Goal: Information Seeking & Learning: Find specific fact

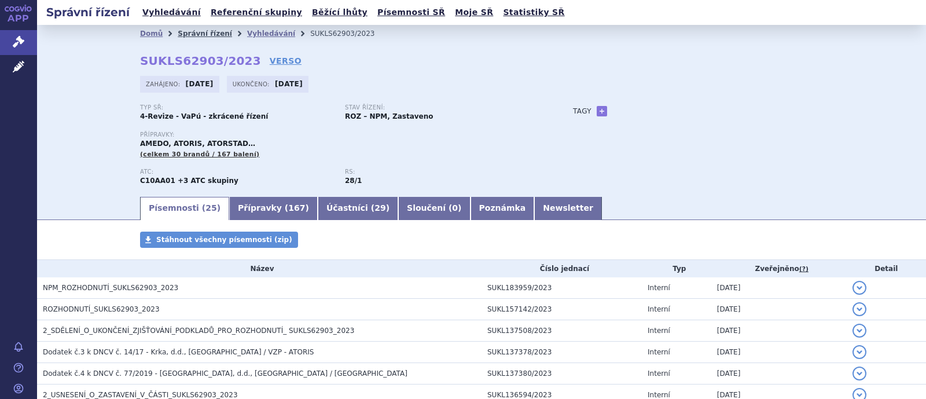
click at [200, 38] on link "Správní řízení" at bounding box center [205, 34] width 54 height 8
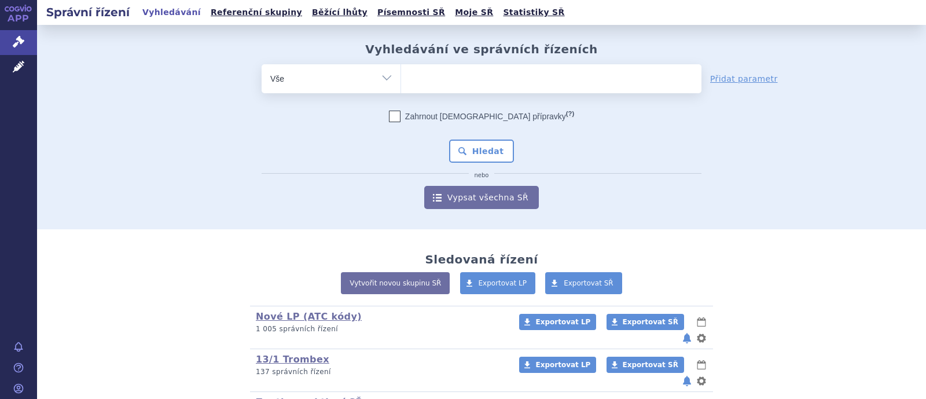
click at [442, 79] on ul at bounding box center [551, 76] width 300 height 24
click at [401, 79] on select at bounding box center [400, 78] width 1 height 29
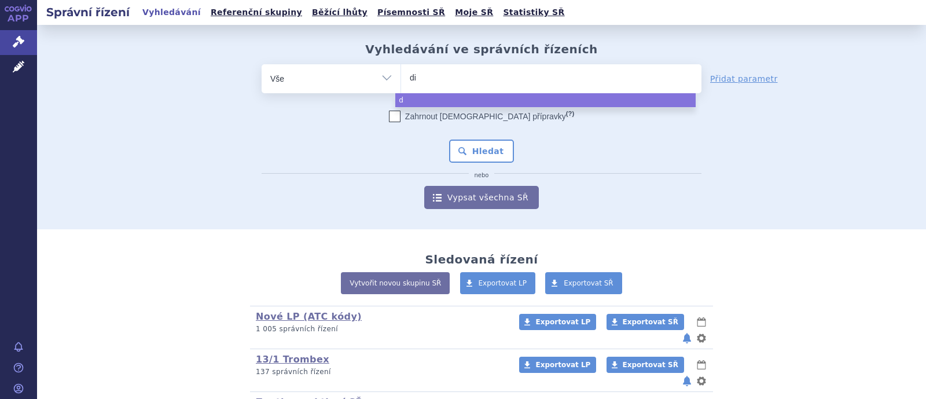
type input "dio"
type input "dioz"
type input "diozen"
select select "diozen"
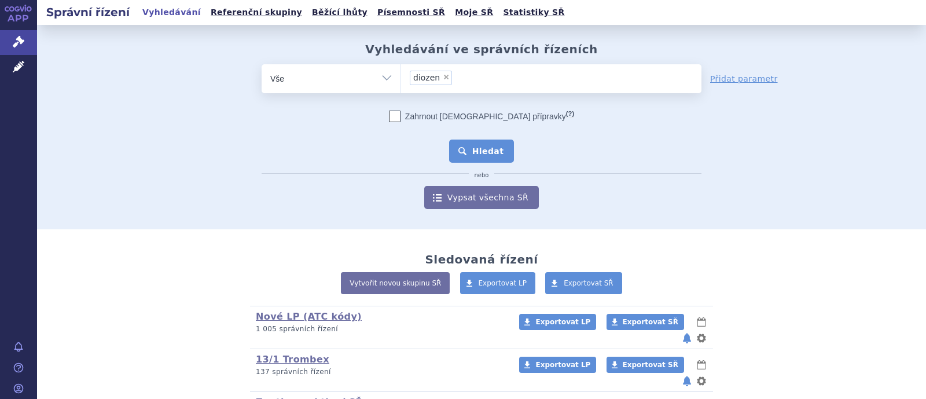
click at [485, 157] on button "Hledat" at bounding box center [481, 150] width 65 height 23
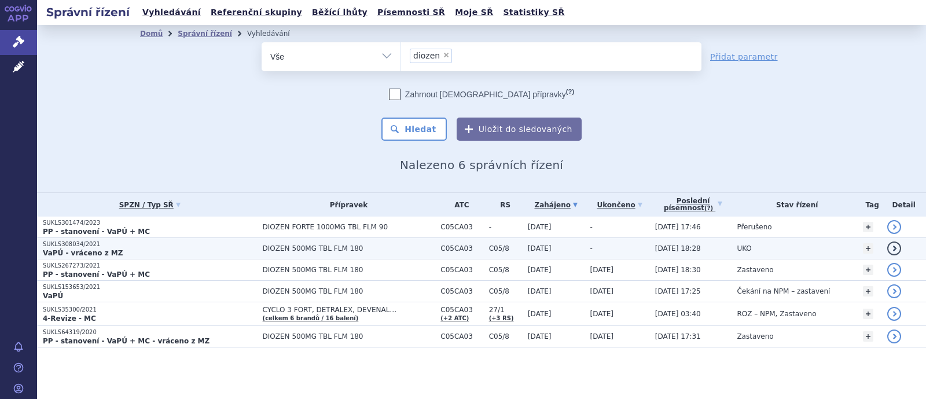
click at [336, 245] on span "DIOZEN 500MG TBL FLM 180" at bounding box center [349, 248] width 172 height 8
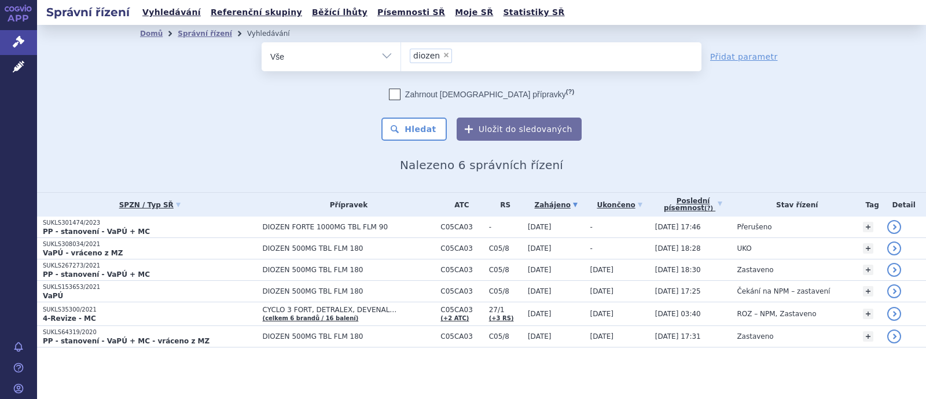
click at [257, 221] on td "DIOZEN FORTE 1000MG TBL FLM 90" at bounding box center [346, 226] width 178 height 21
click at [443, 56] on span "×" at bounding box center [446, 54] width 7 height 7
click at [401, 56] on select "diozen" at bounding box center [400, 56] width 1 height 29
select select
click at [442, 56] on ul at bounding box center [551, 54] width 300 height 24
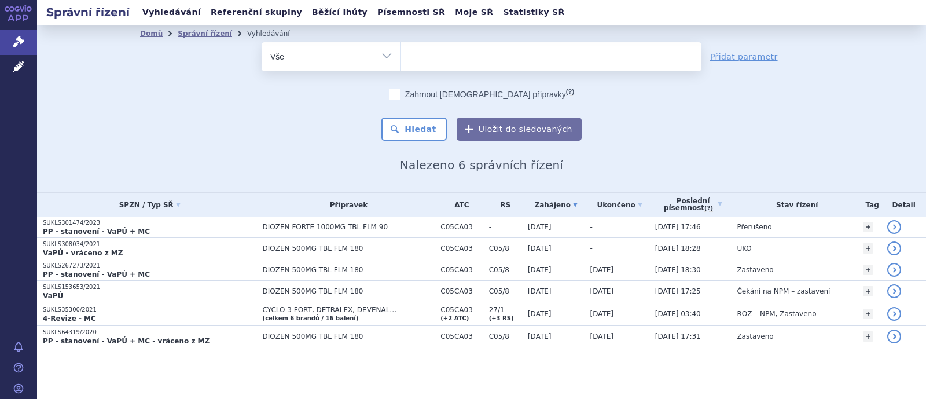
click at [401, 56] on select "diozen" at bounding box center [400, 56] width 1 height 29
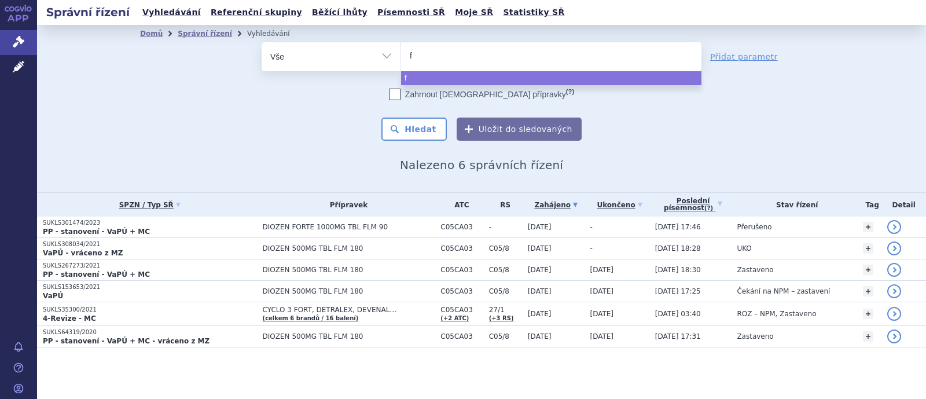
type input "fl"
type input "fleb"
type input "flebaz"
type input "flebazo"
type input "flebazol"
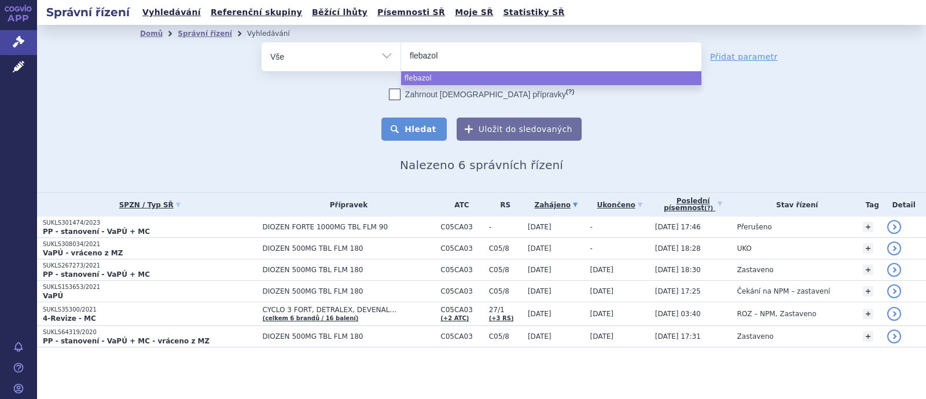
select select "flebazol"
click at [434, 119] on button "Hledat" at bounding box center [413, 128] width 65 height 23
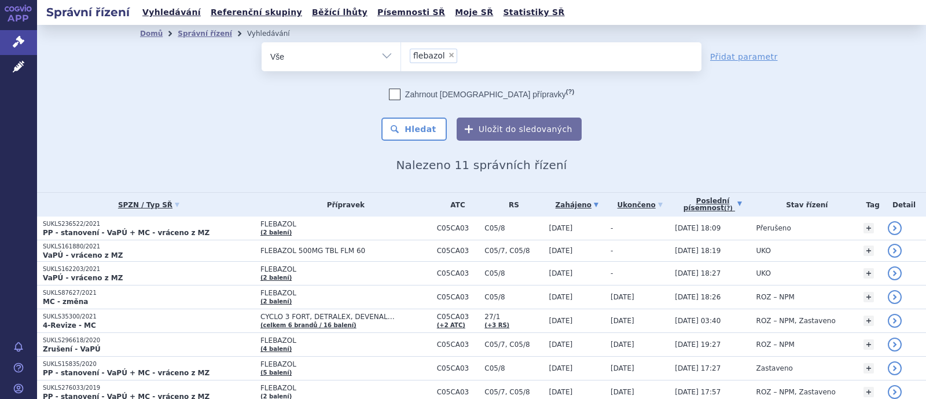
click at [689, 209] on link "Poslední písemnost (?)" at bounding box center [712, 205] width 75 height 24
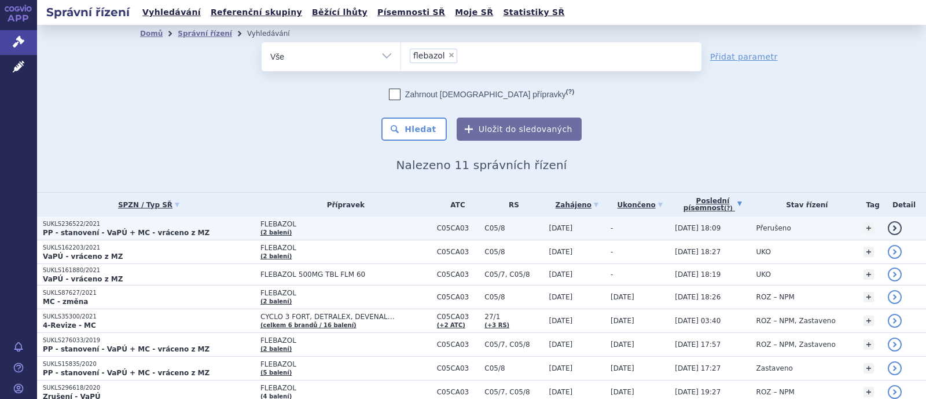
click at [214, 225] on p "SUKLS236522/2021" at bounding box center [149, 224] width 212 height 8
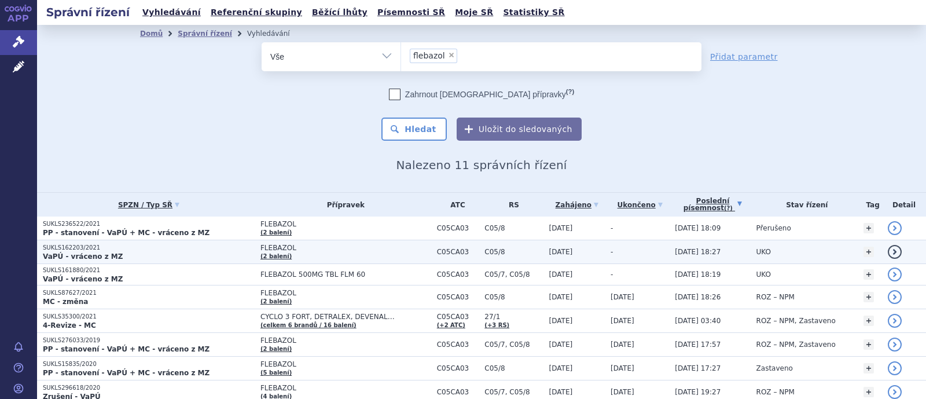
click at [271, 247] on span "FLEBAZOL" at bounding box center [345, 248] width 171 height 8
